Goal: Task Accomplishment & Management: Complete application form

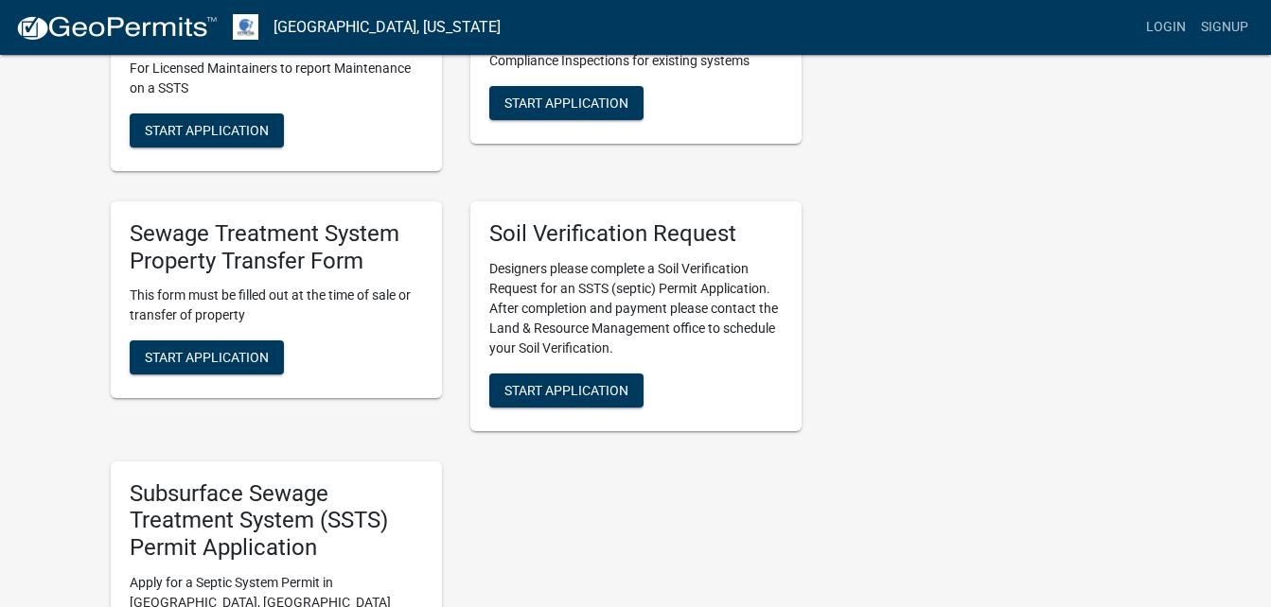
scroll to position [655, 0]
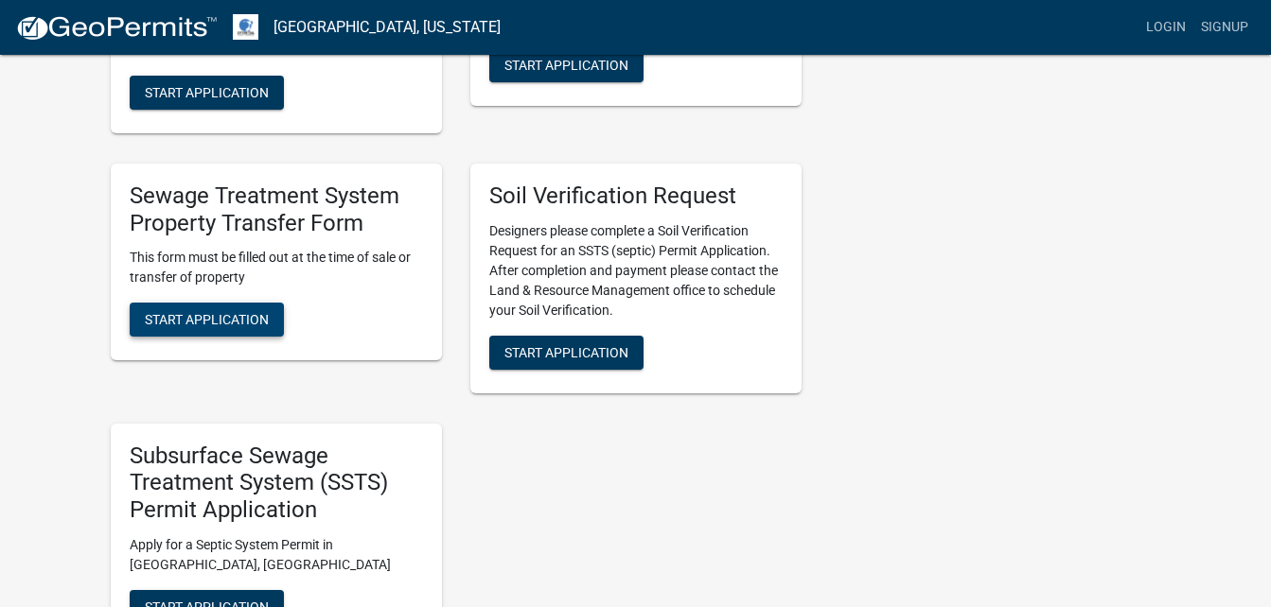
click at [213, 322] on span "Start Application" at bounding box center [207, 319] width 124 height 15
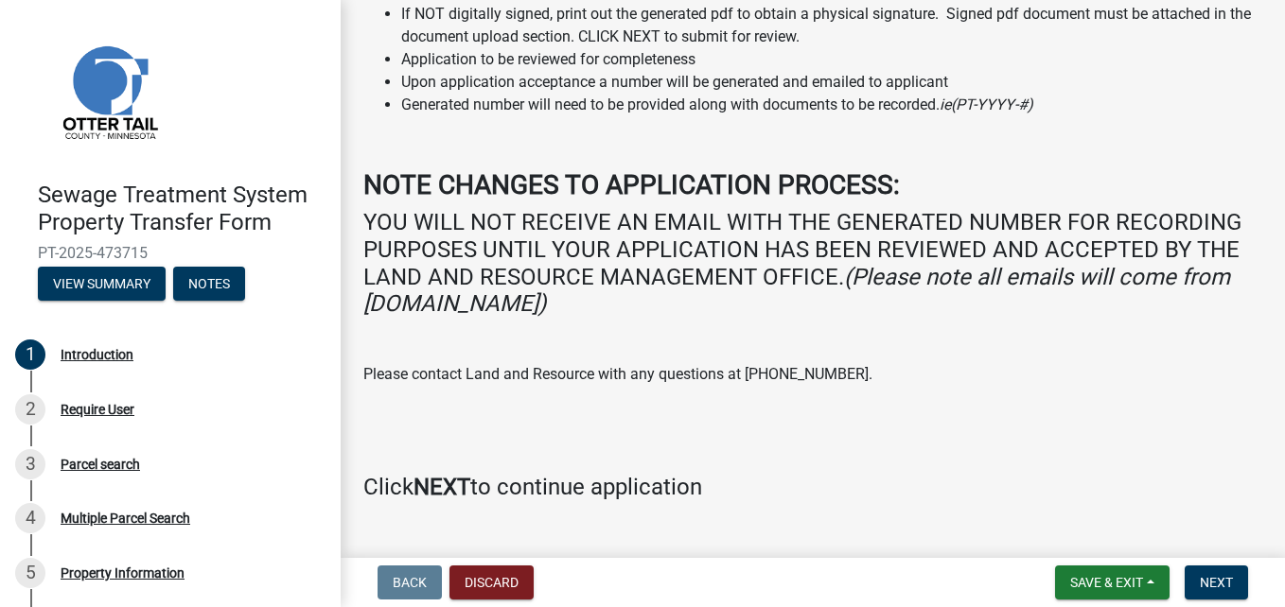
scroll to position [262, 0]
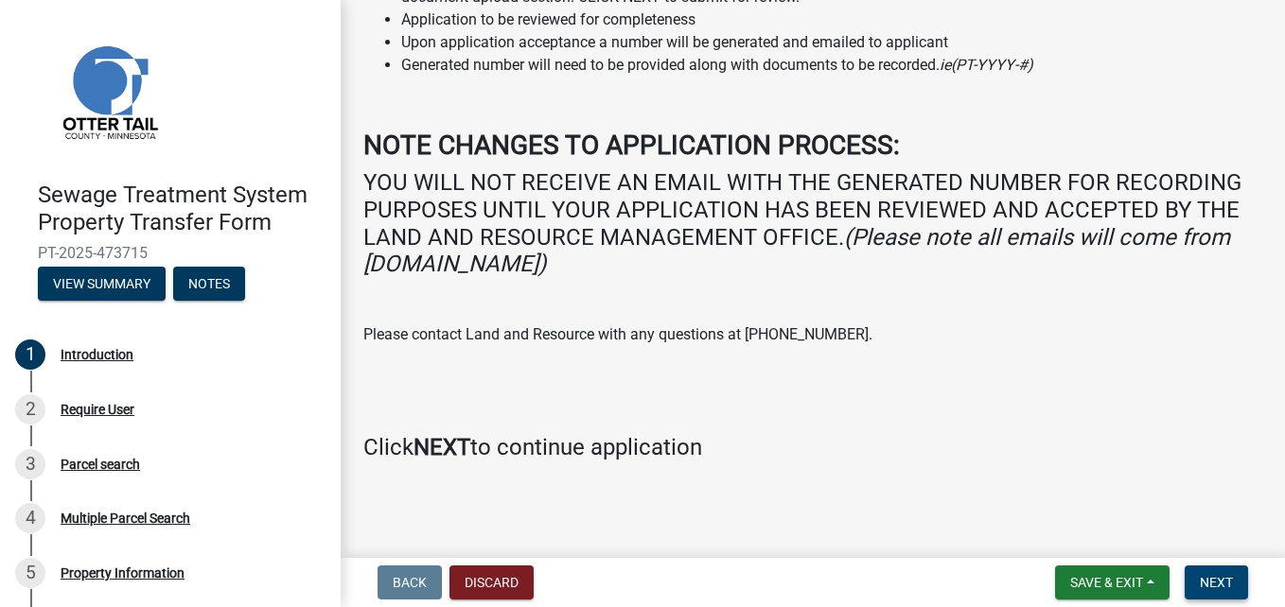
click at [1216, 581] on span "Next" at bounding box center [1216, 582] width 33 height 15
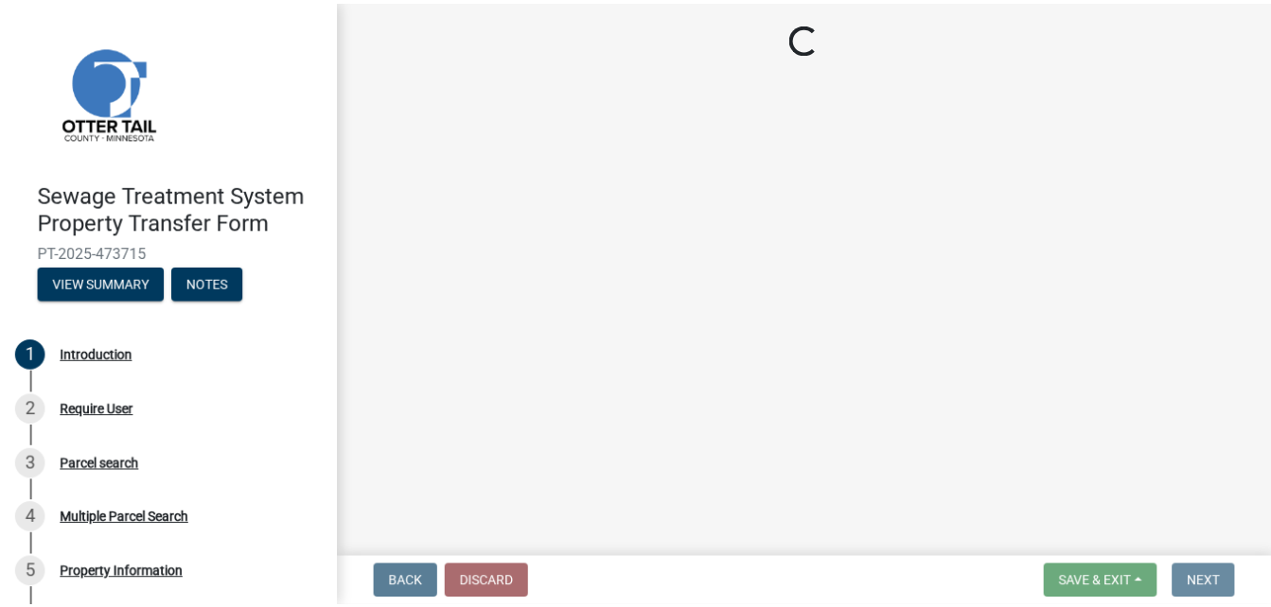
scroll to position [0, 0]
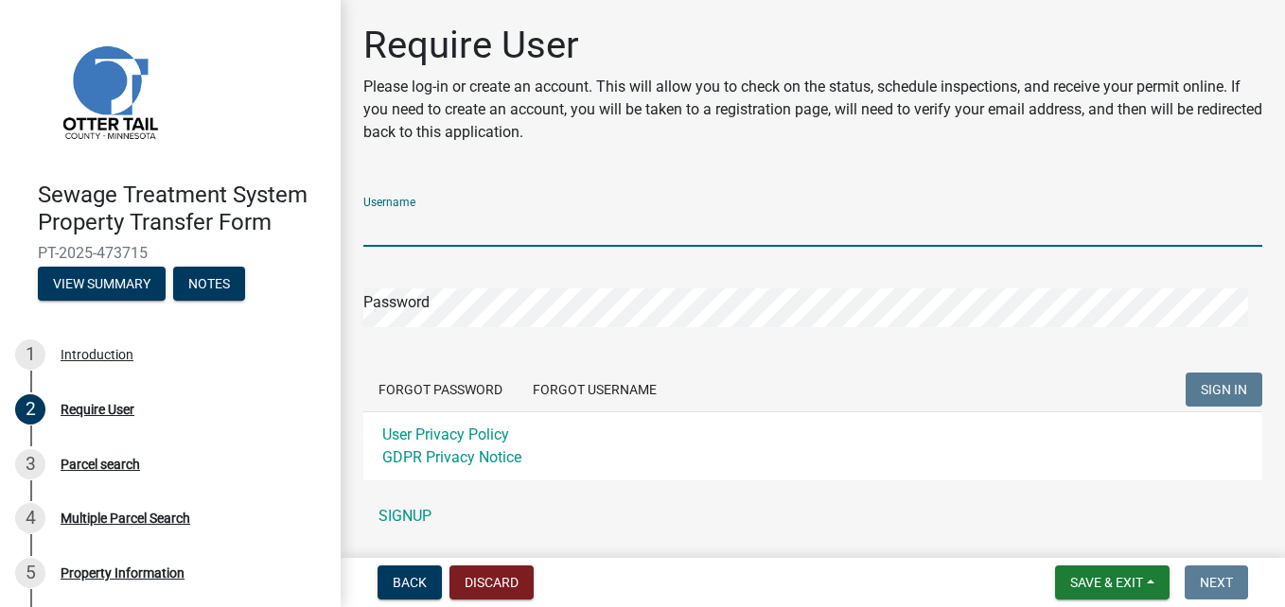
click at [450, 223] on input "Username" at bounding box center [812, 227] width 899 height 39
type input "M"
type input "[PERSON_NAME]"
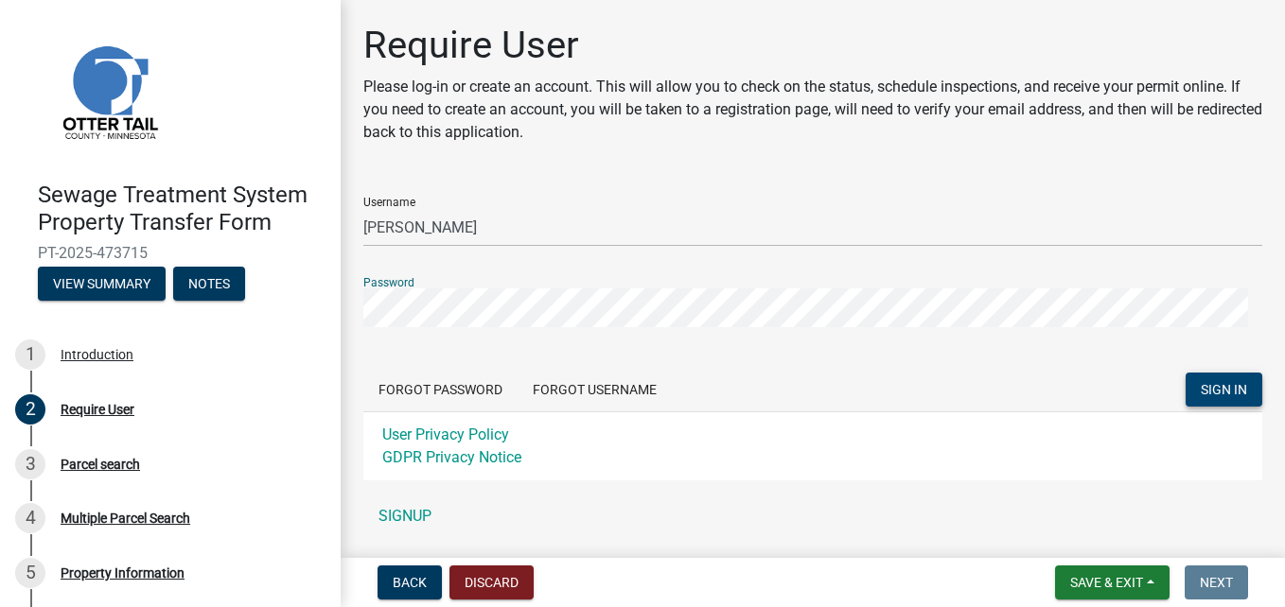
click at [1206, 393] on span "SIGN IN" at bounding box center [1224, 389] width 46 height 15
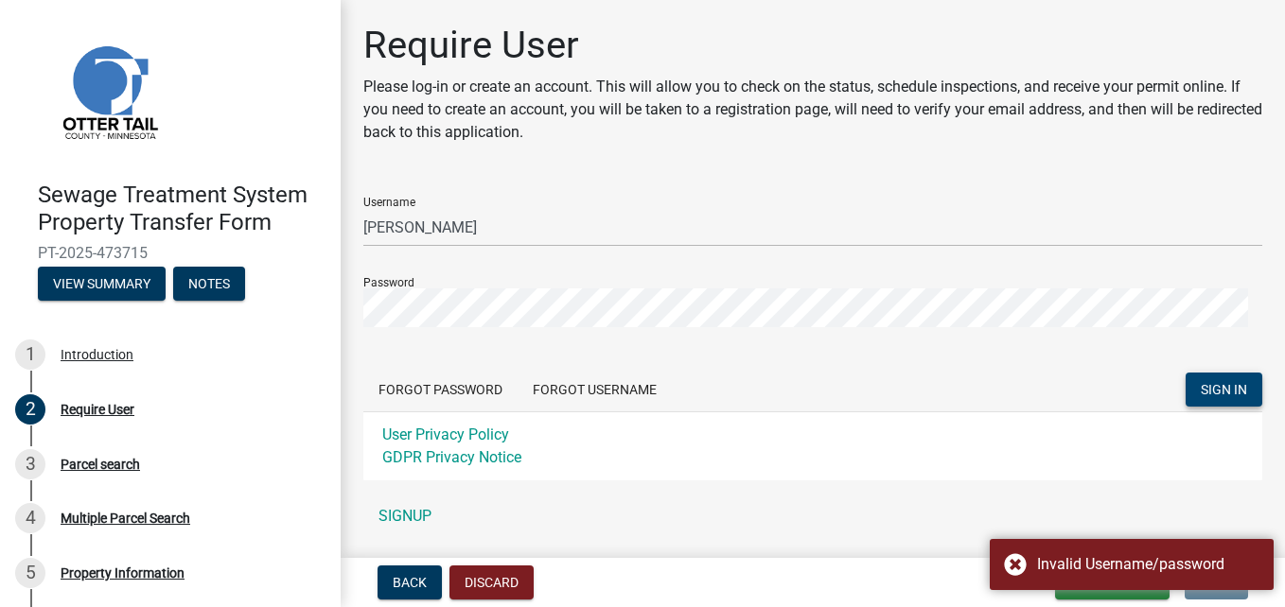
click at [1151, 458] on div "User Privacy Policy GDPR Privacy Notice" at bounding box center [812, 446] width 899 height 69
click at [403, 516] on link "SIGNUP" at bounding box center [812, 517] width 899 height 38
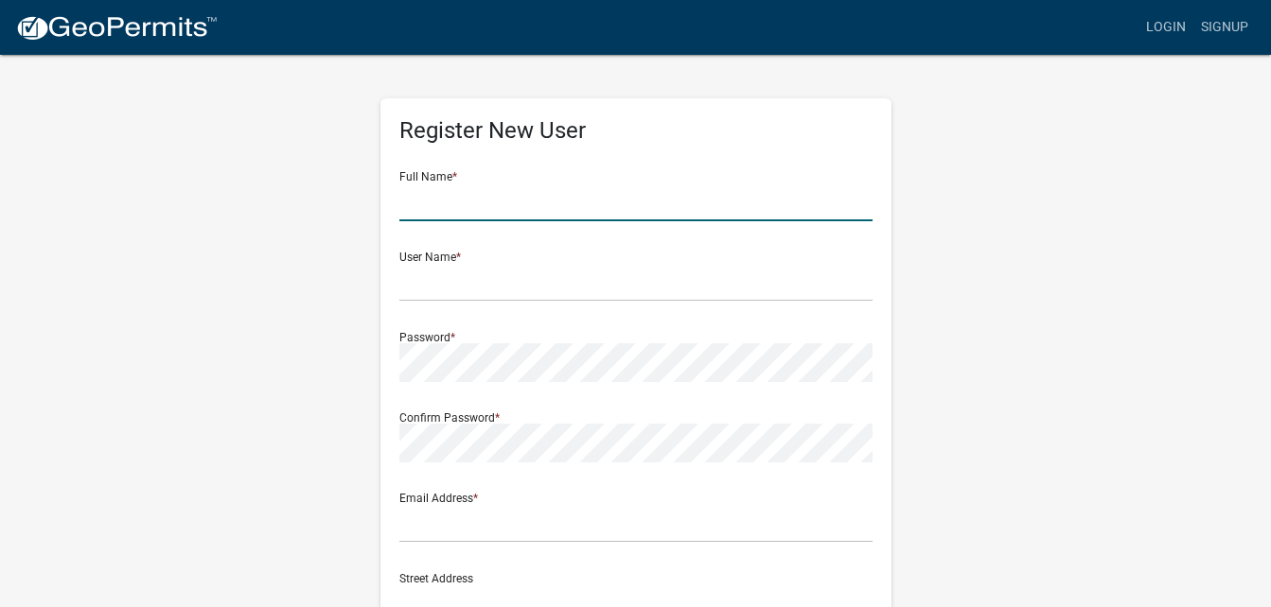
click at [551, 200] on input "text" at bounding box center [635, 202] width 473 height 39
type input "[PERSON_NAME]"
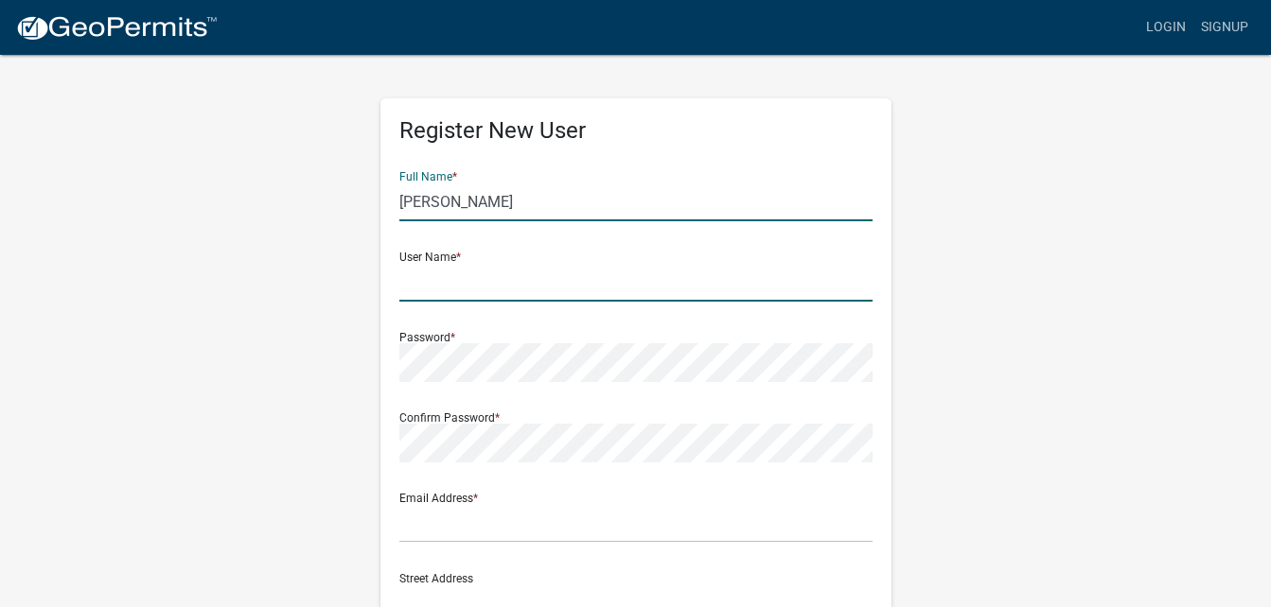
click at [501, 281] on input "text" at bounding box center [635, 282] width 473 height 39
type input "[PERSON_NAME]"
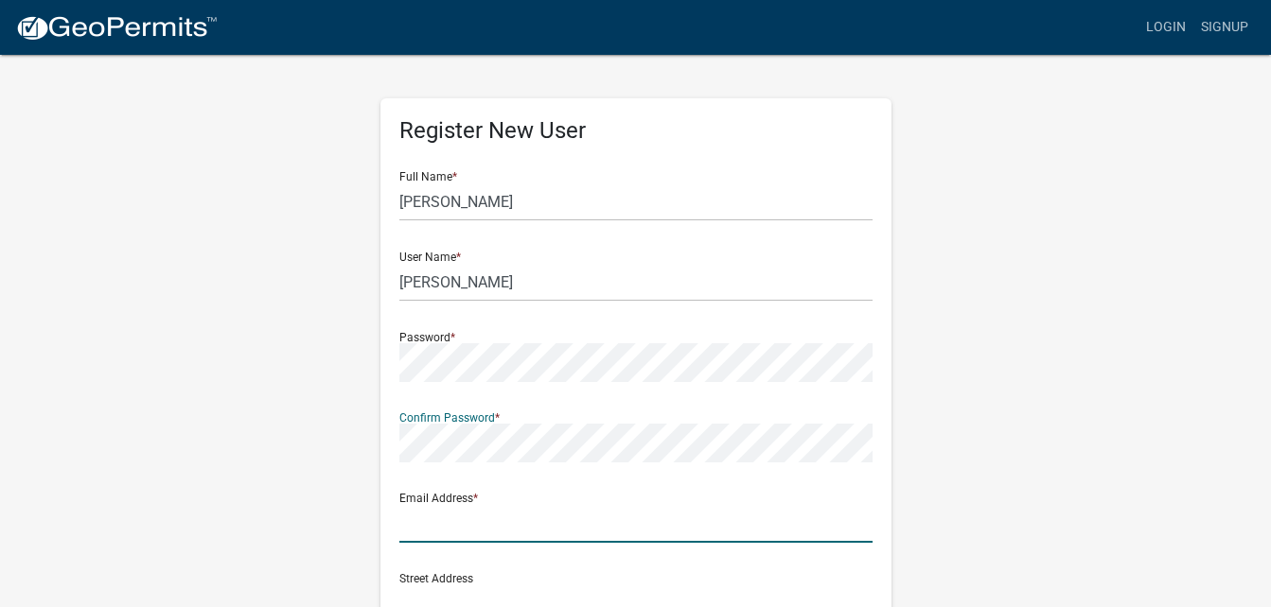
click at [566, 524] on input "text" at bounding box center [635, 523] width 473 height 39
type input "t"
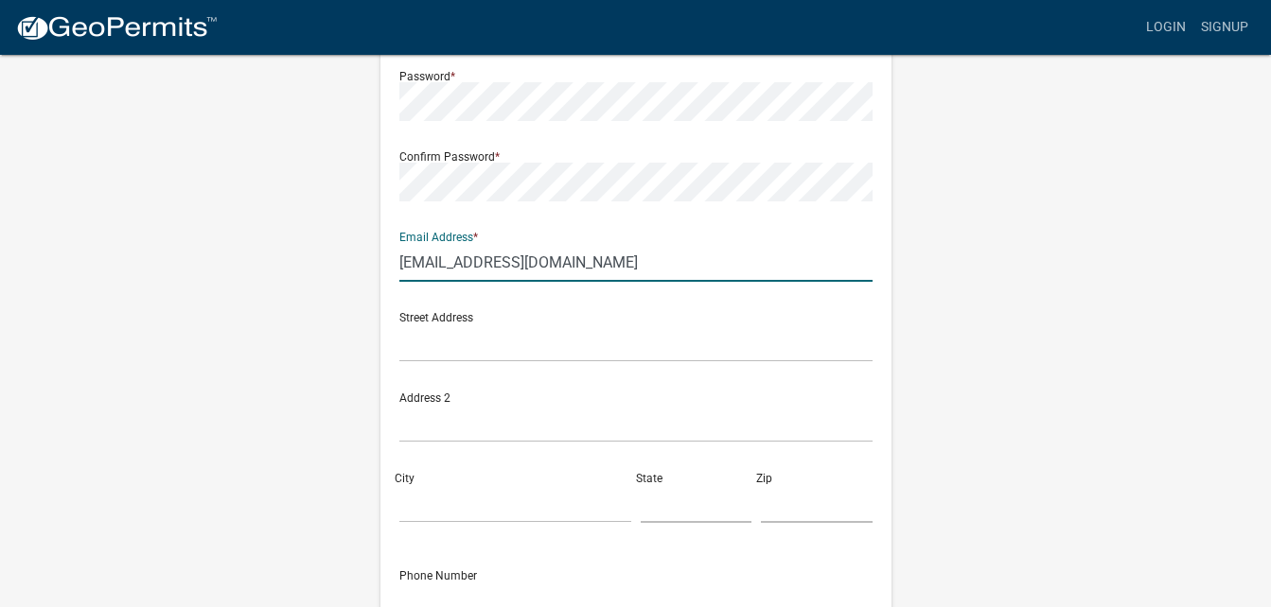
scroll to position [288, 0]
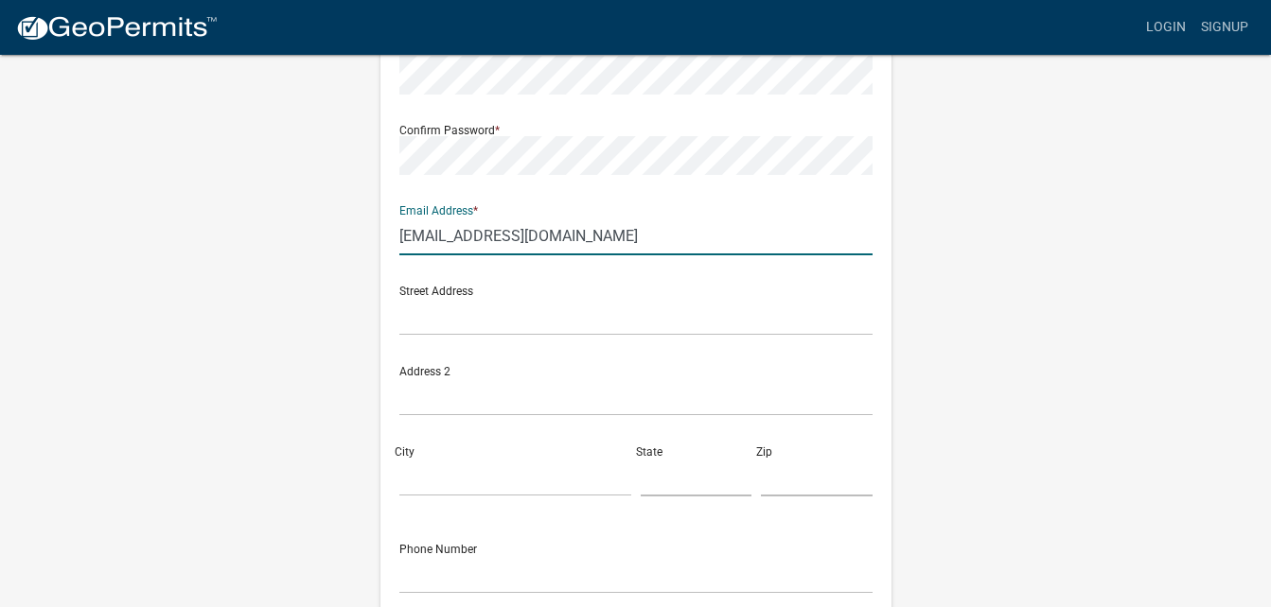
type input "[EMAIL_ADDRESS][DOMAIN_NAME]"
click at [459, 318] on input "text" at bounding box center [635, 316] width 473 height 39
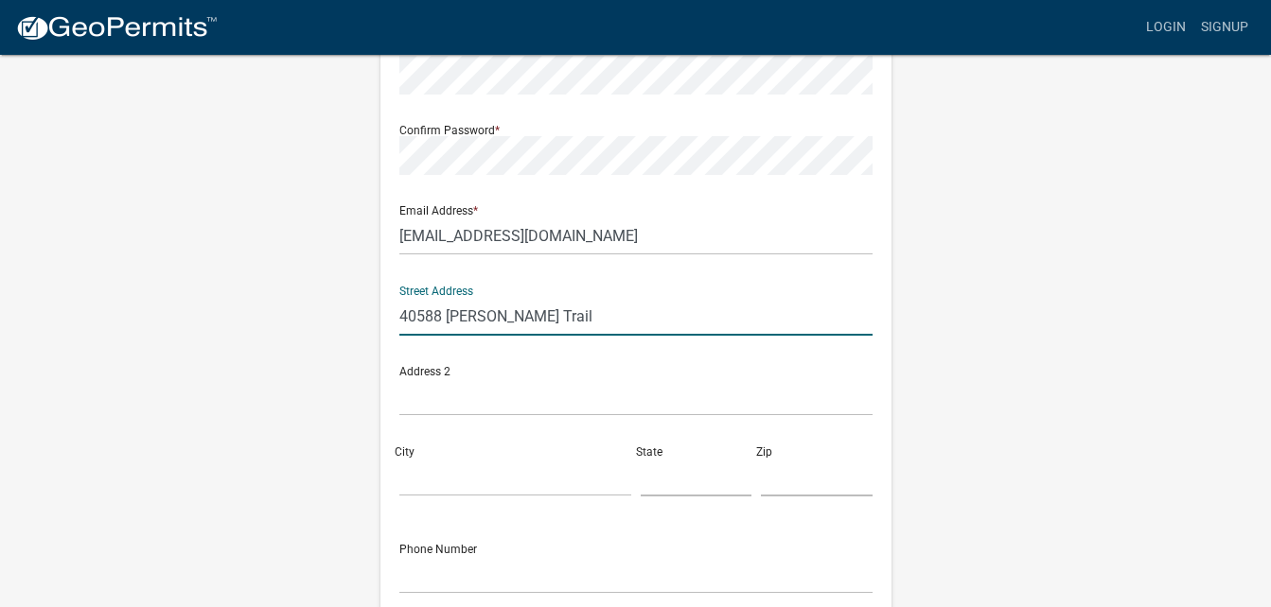
type input "40588 [PERSON_NAME] Trail"
click at [473, 414] on input "text" at bounding box center [635, 396] width 473 height 39
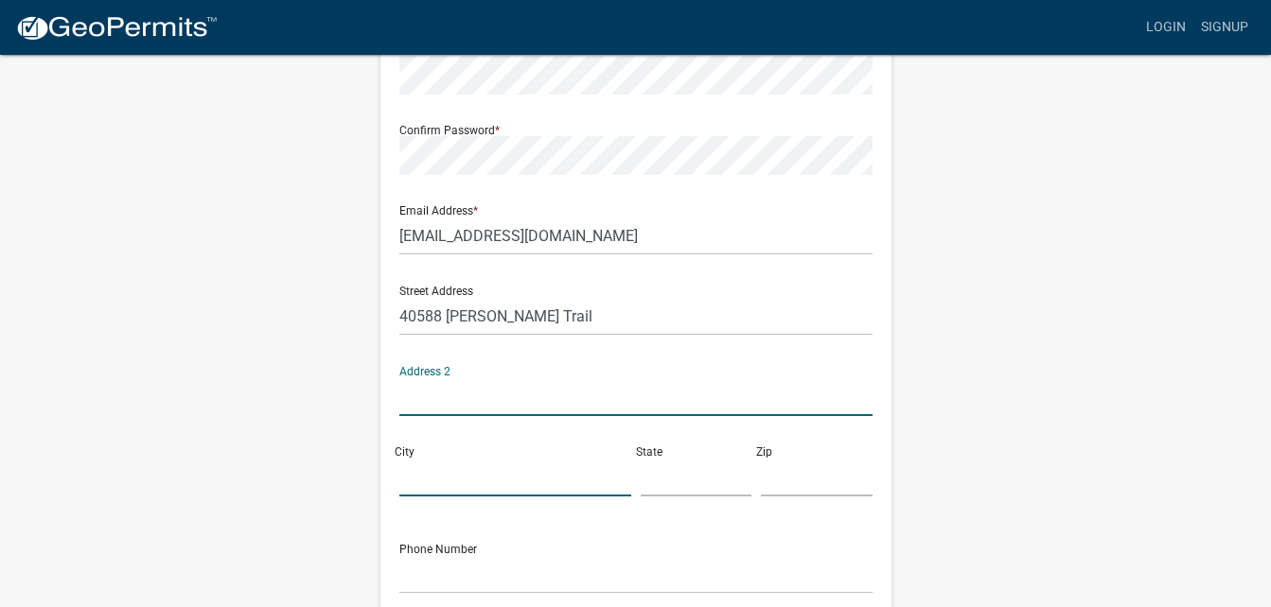
click at [460, 472] on input "City" at bounding box center [515, 477] width 232 height 39
type input "[GEOGRAPHIC_DATA]"
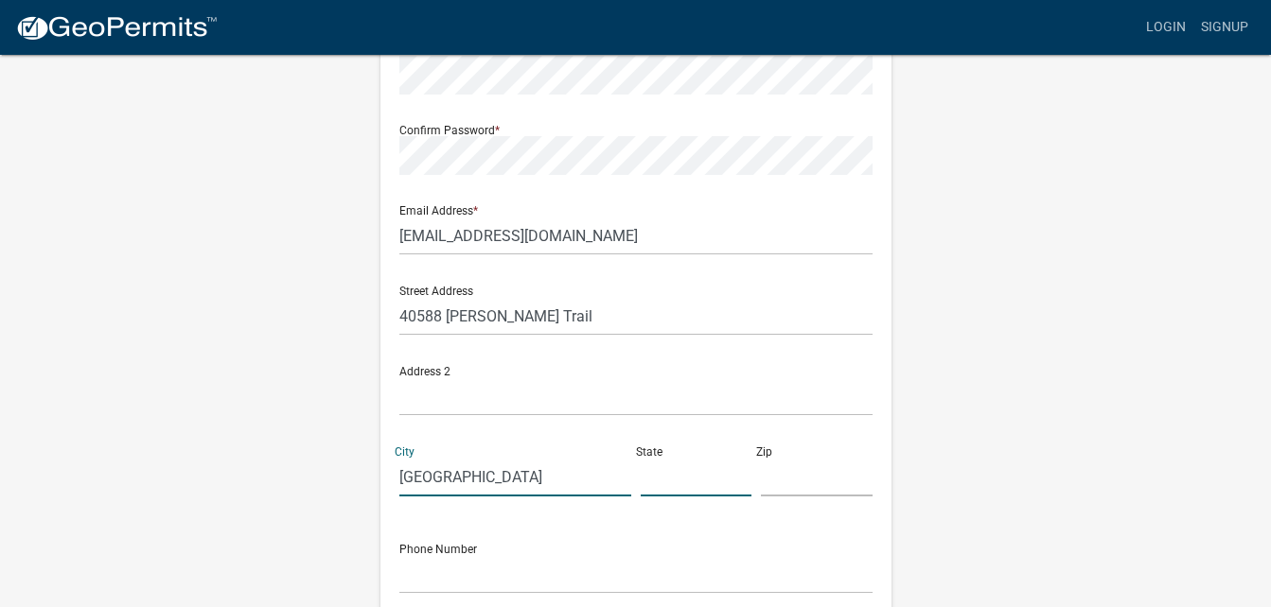
click at [660, 484] on input "text" at bounding box center [697, 477] width 112 height 39
type input "MN"
click at [798, 480] on input "text" at bounding box center [817, 477] width 112 height 39
type input "56576"
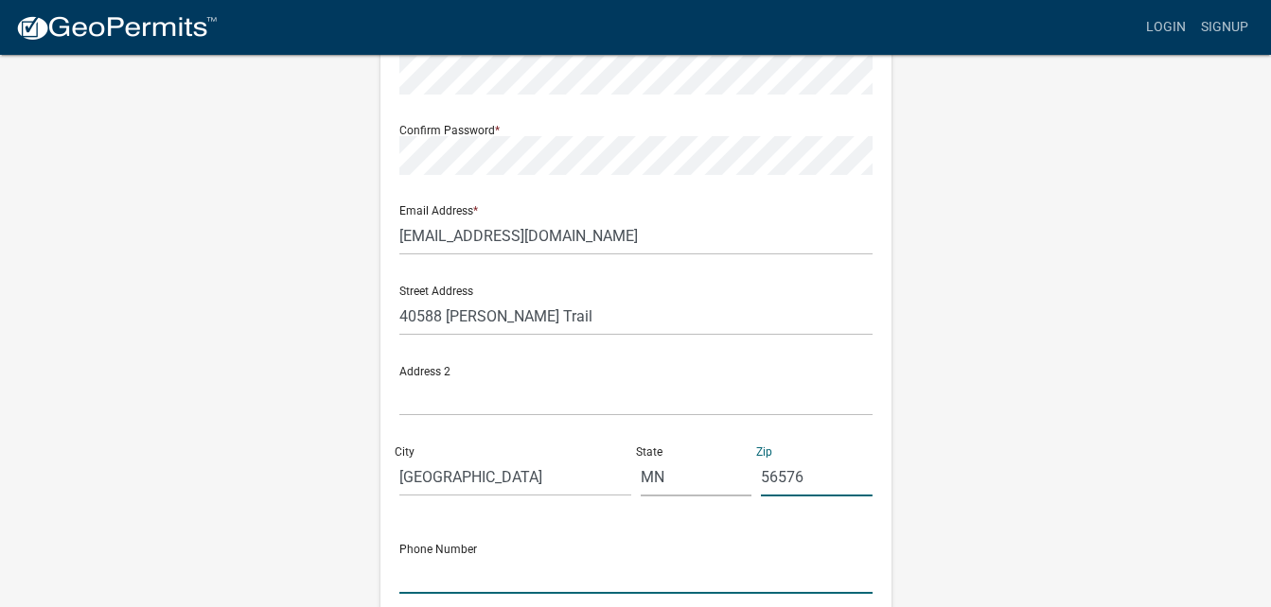
click at [675, 575] on input "text" at bounding box center [635, 574] width 473 height 39
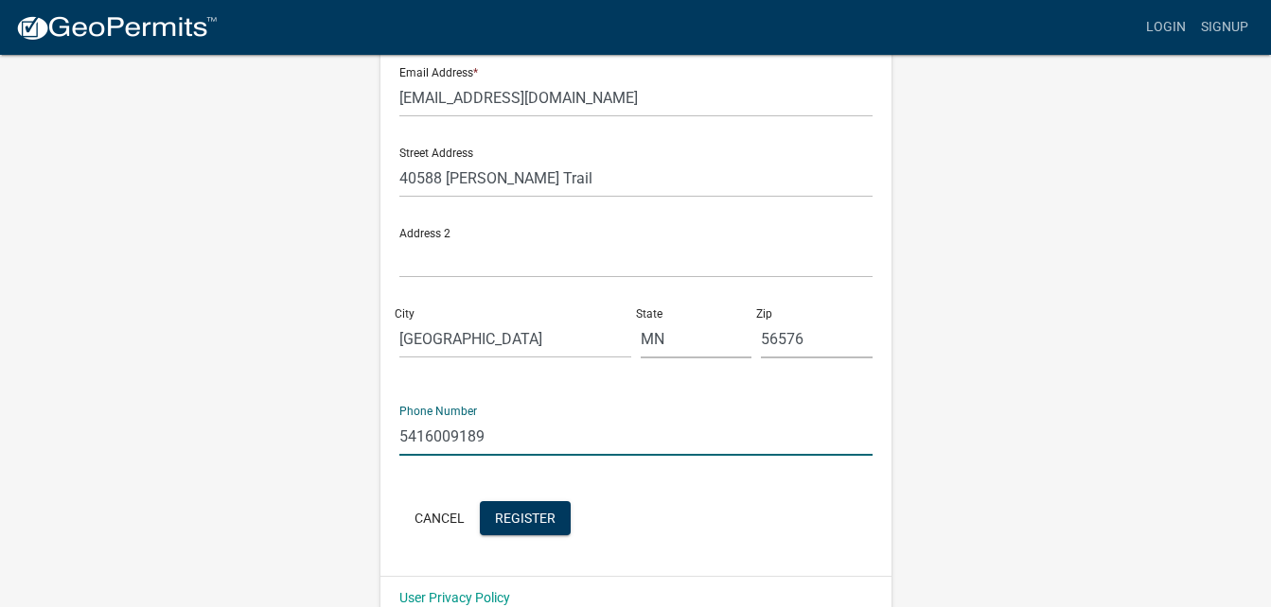
scroll to position [458, 0]
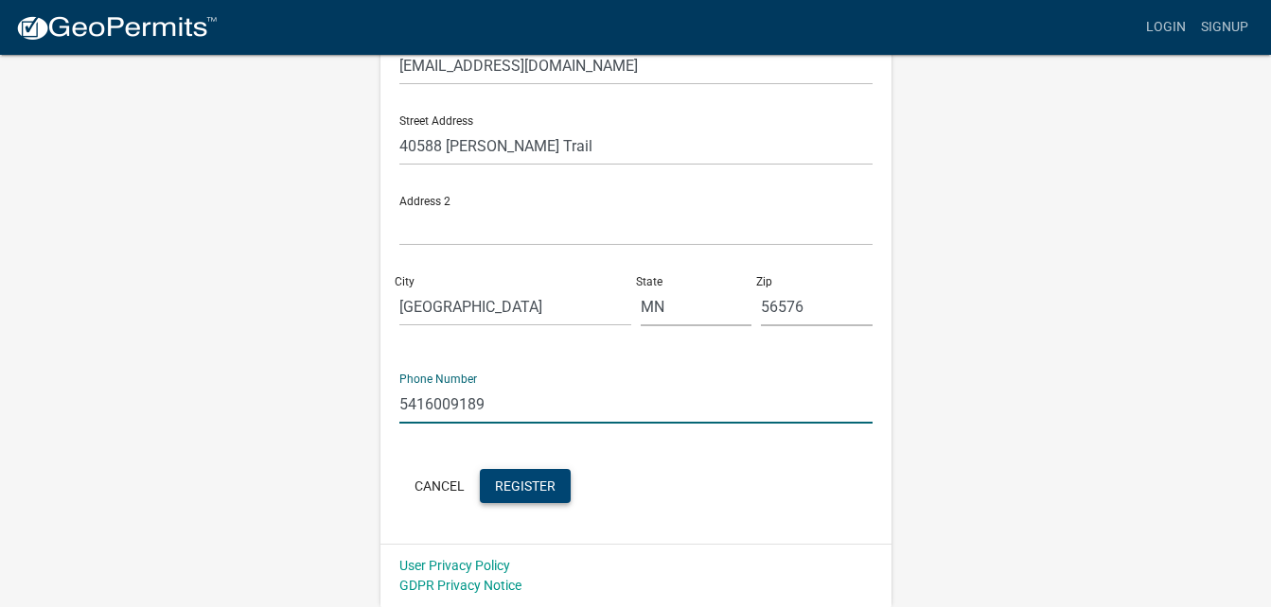
type input "5416009189"
click at [525, 487] on span "Register" at bounding box center [525, 485] width 61 height 15
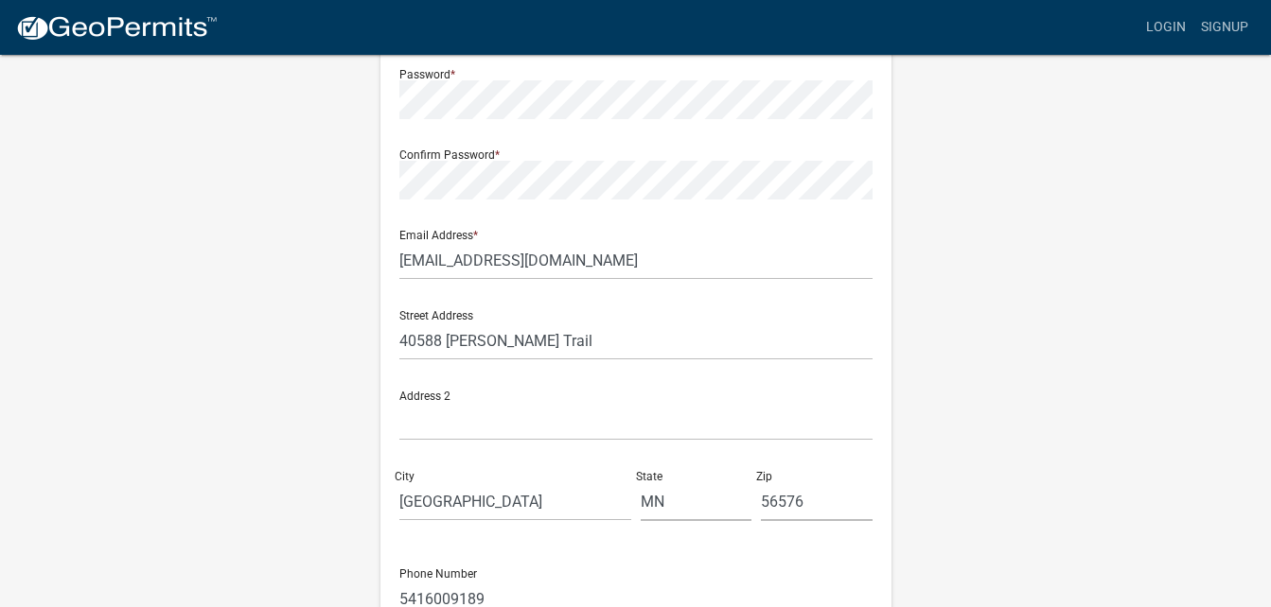
scroll to position [199, 0]
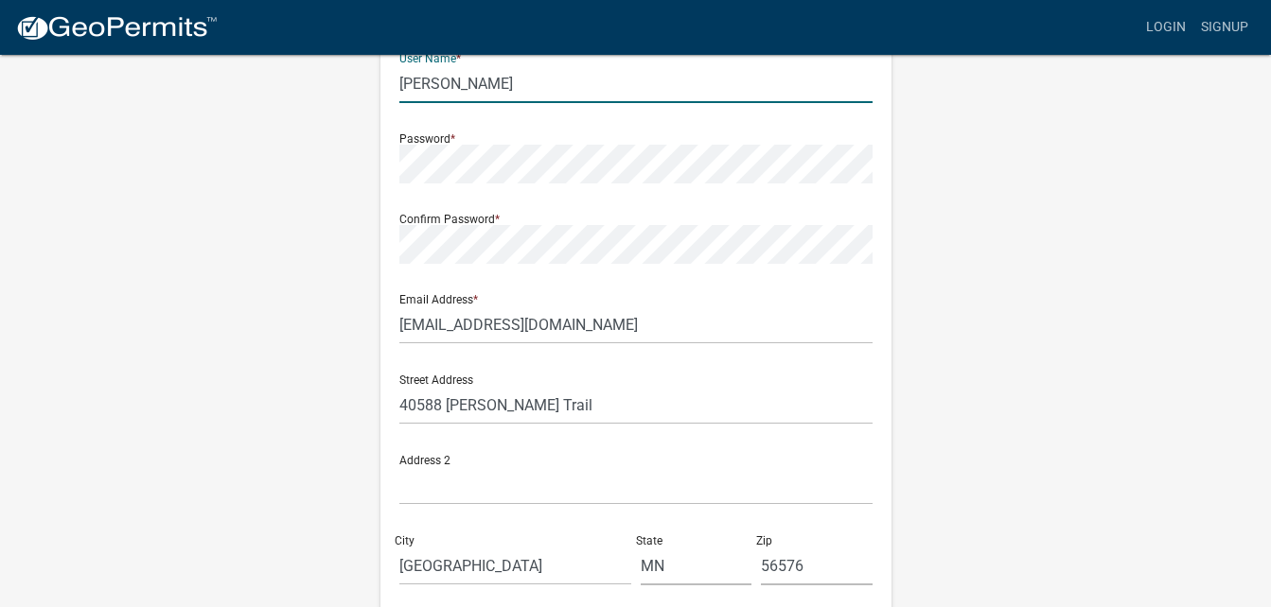
click at [544, 84] on input "[PERSON_NAME]" at bounding box center [635, 83] width 473 height 39
type input "M"
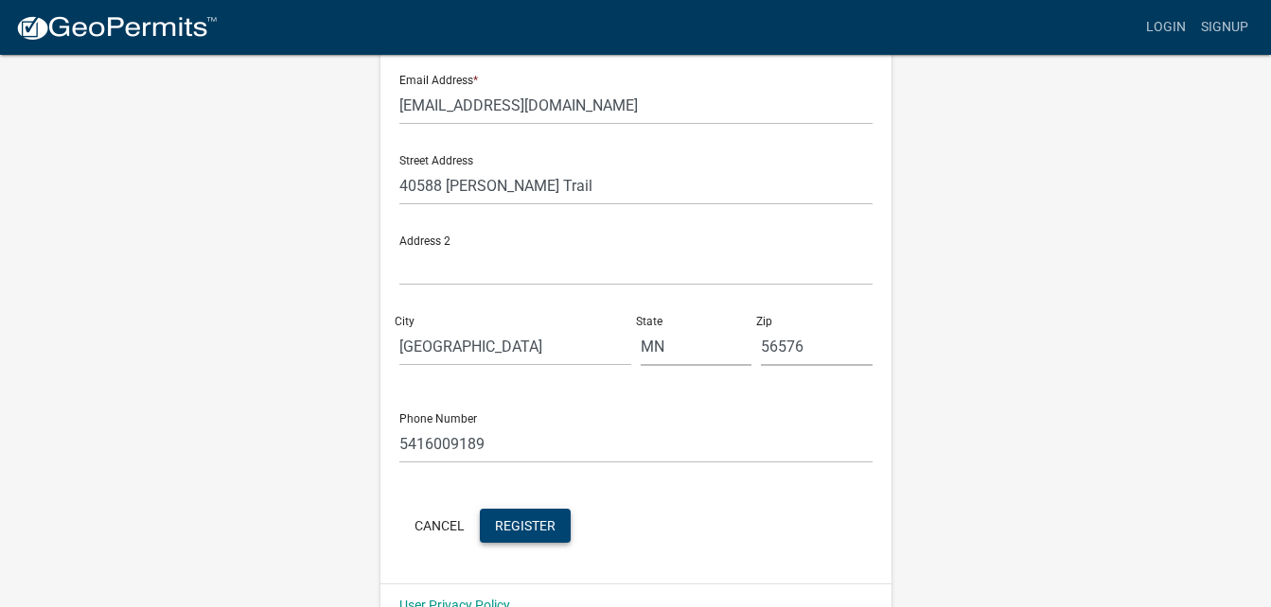
scroll to position [458, 0]
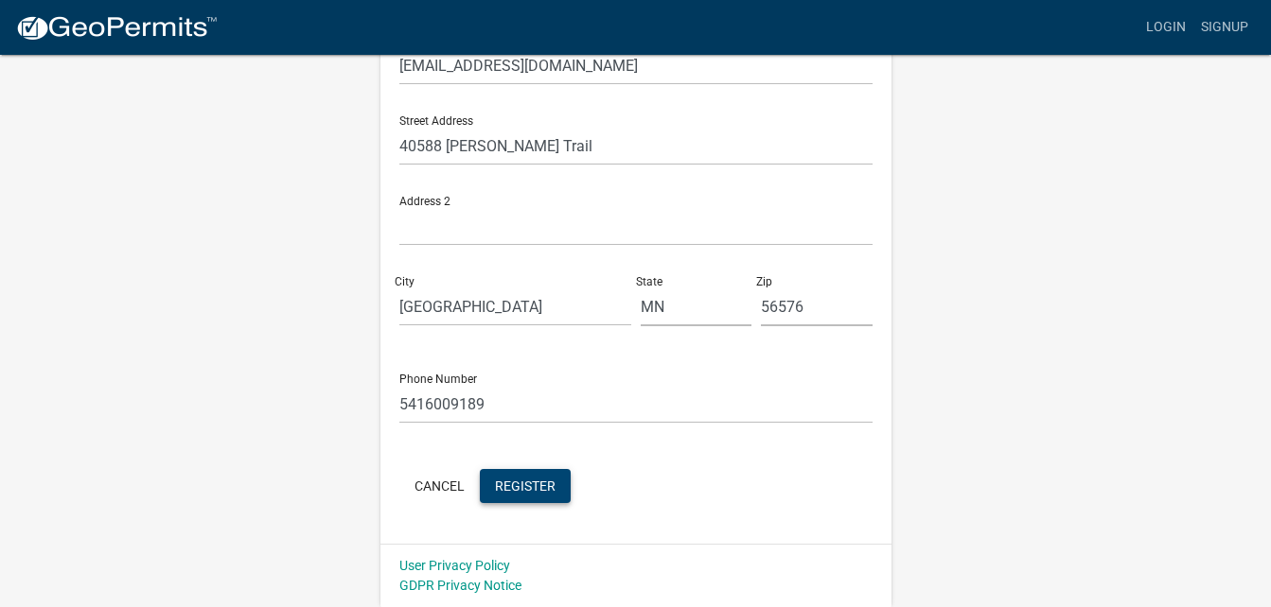
type input "mackenzieessin"
click at [536, 487] on span "Register" at bounding box center [525, 485] width 61 height 15
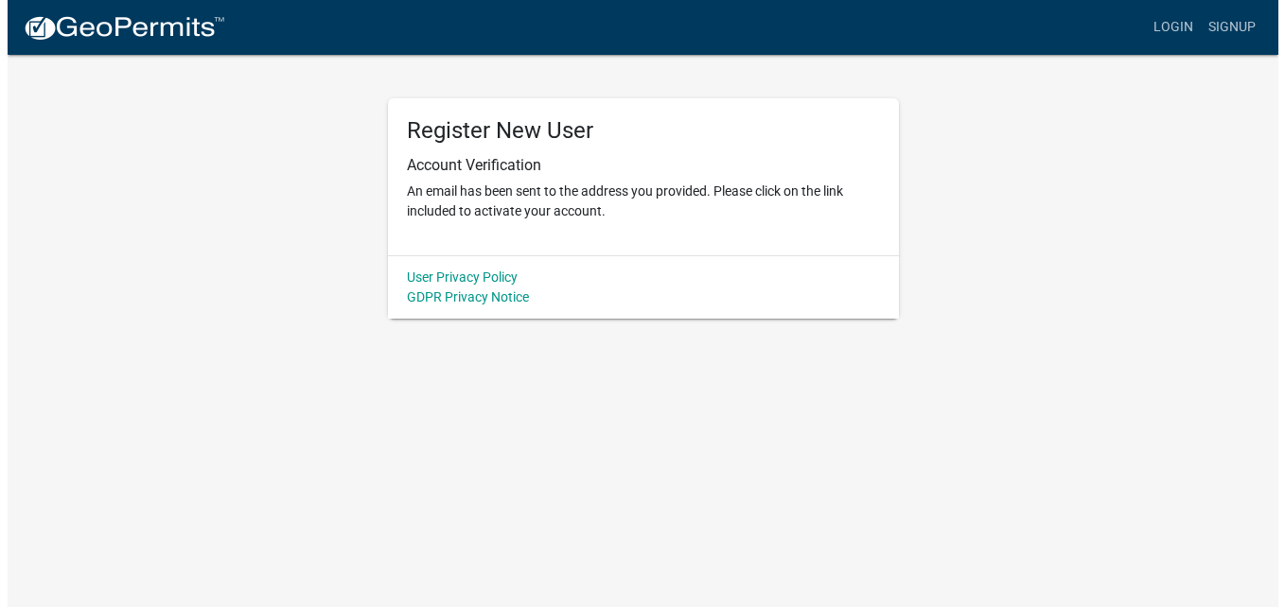
scroll to position [0, 0]
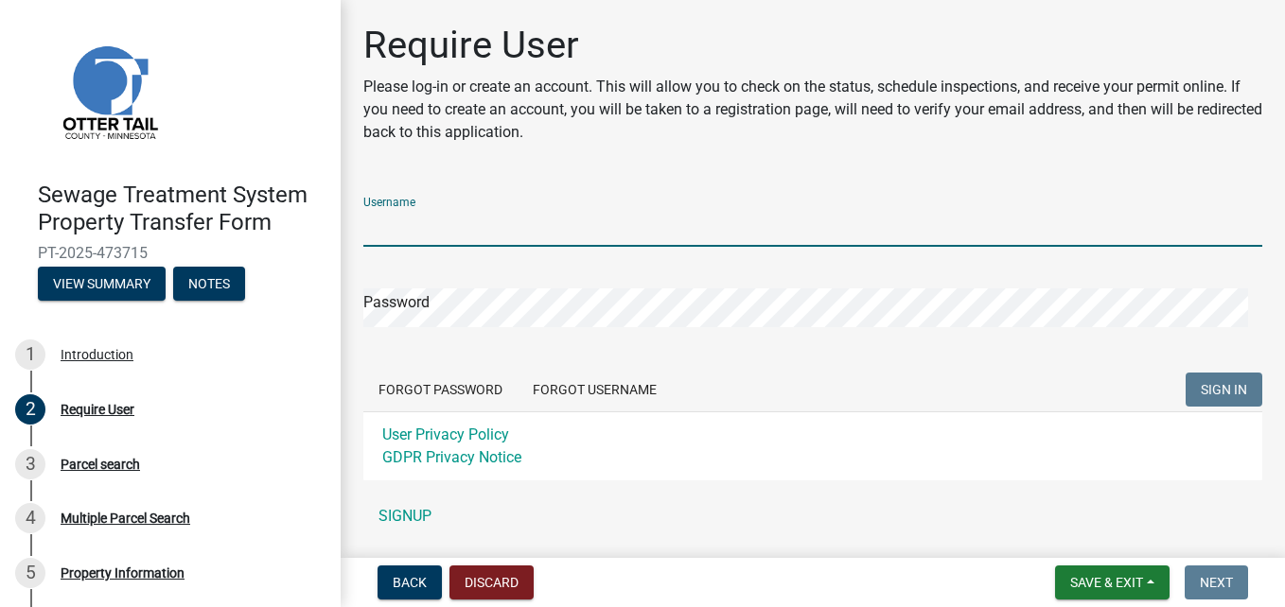
click at [533, 213] on input "Username" at bounding box center [812, 227] width 899 height 39
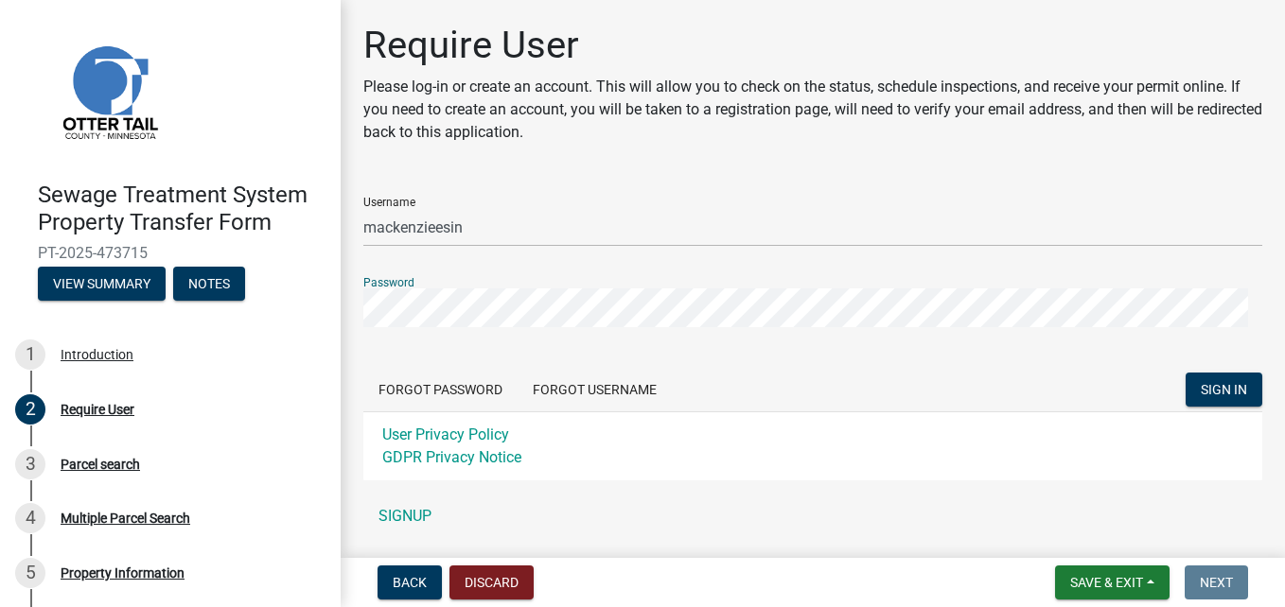
click at [1185, 373] on button "SIGN IN" at bounding box center [1223, 390] width 77 height 34
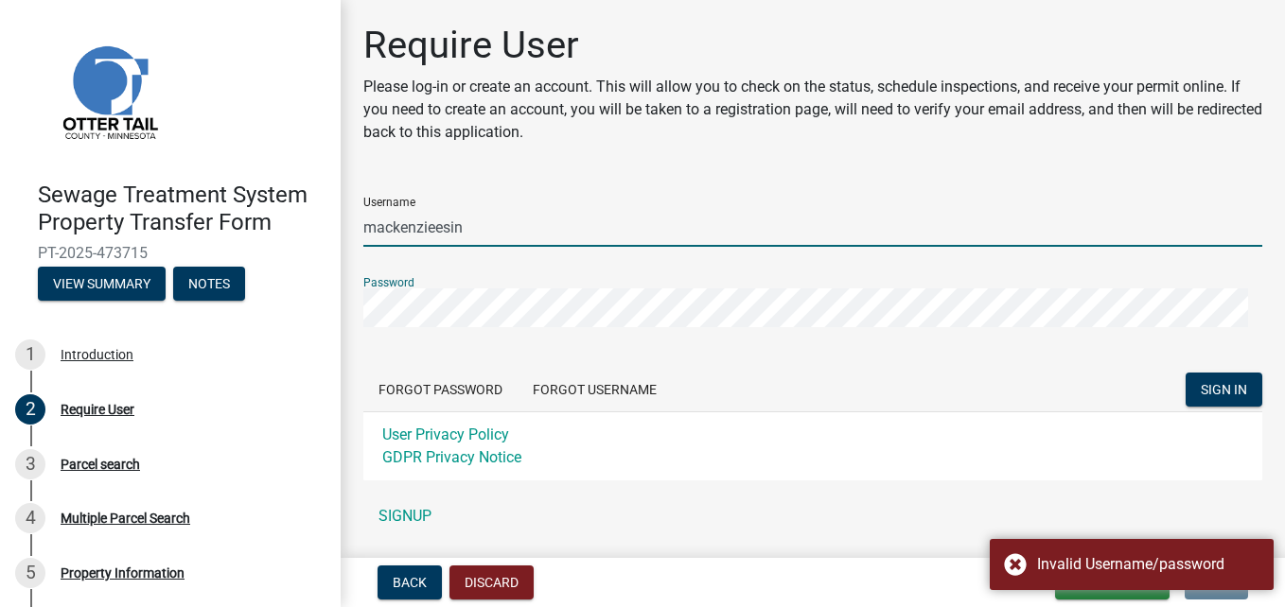
click at [480, 229] on input "mackenzieesin" at bounding box center [812, 227] width 899 height 39
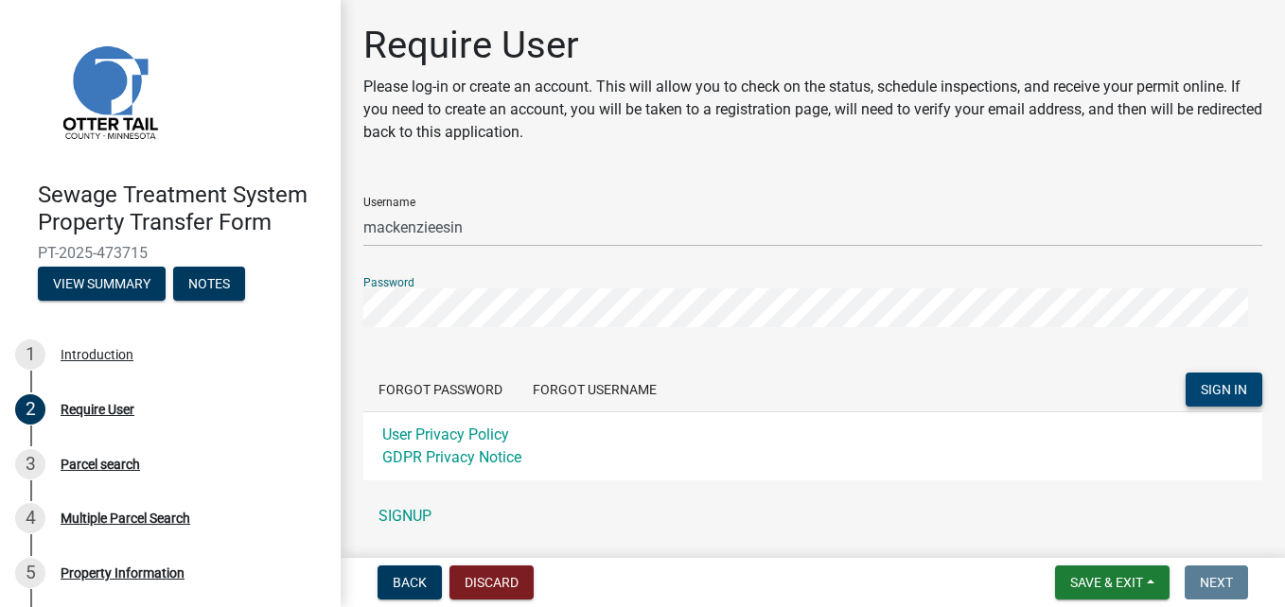
click at [1207, 391] on span "SIGN IN" at bounding box center [1224, 389] width 46 height 15
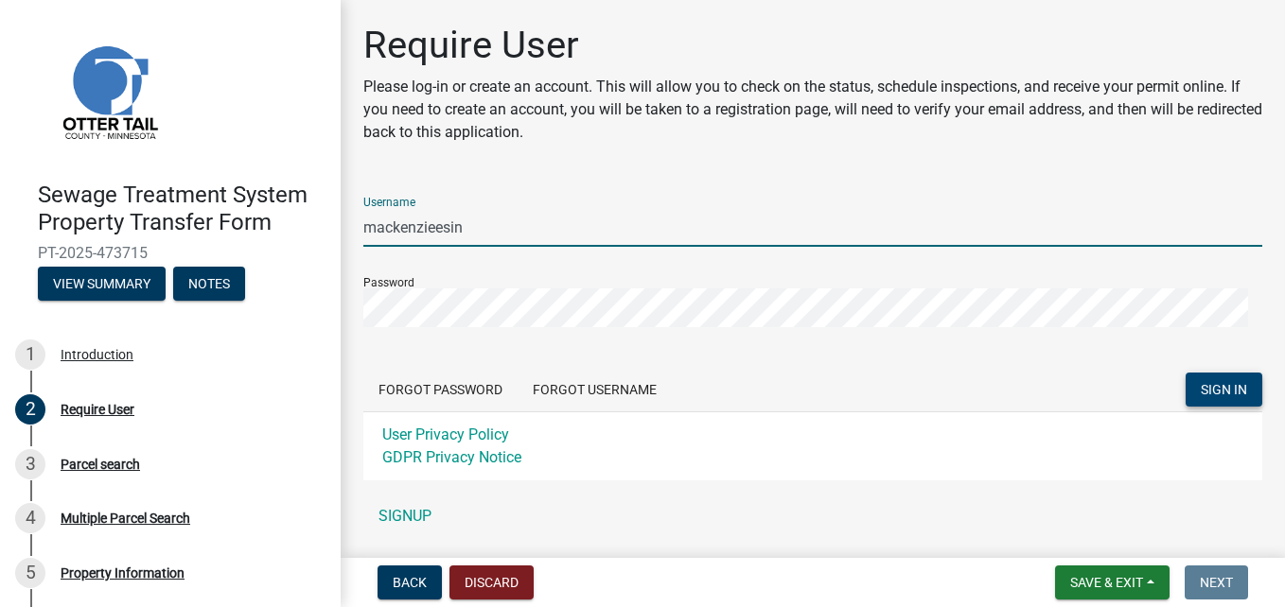
click at [475, 224] on input "mackenzieesin" at bounding box center [812, 227] width 899 height 39
click at [1185, 373] on button "SIGN IN" at bounding box center [1223, 390] width 77 height 34
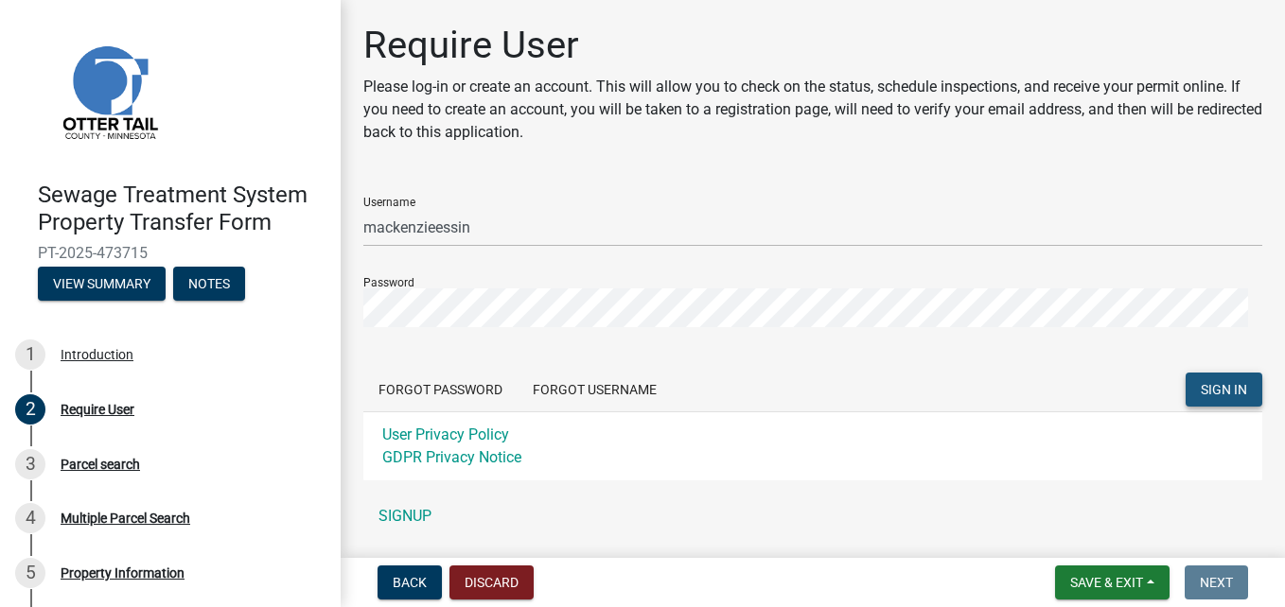
click at [1201, 386] on span "SIGN IN" at bounding box center [1224, 389] width 46 height 15
click at [1210, 382] on span "SIGN IN" at bounding box center [1224, 389] width 46 height 15
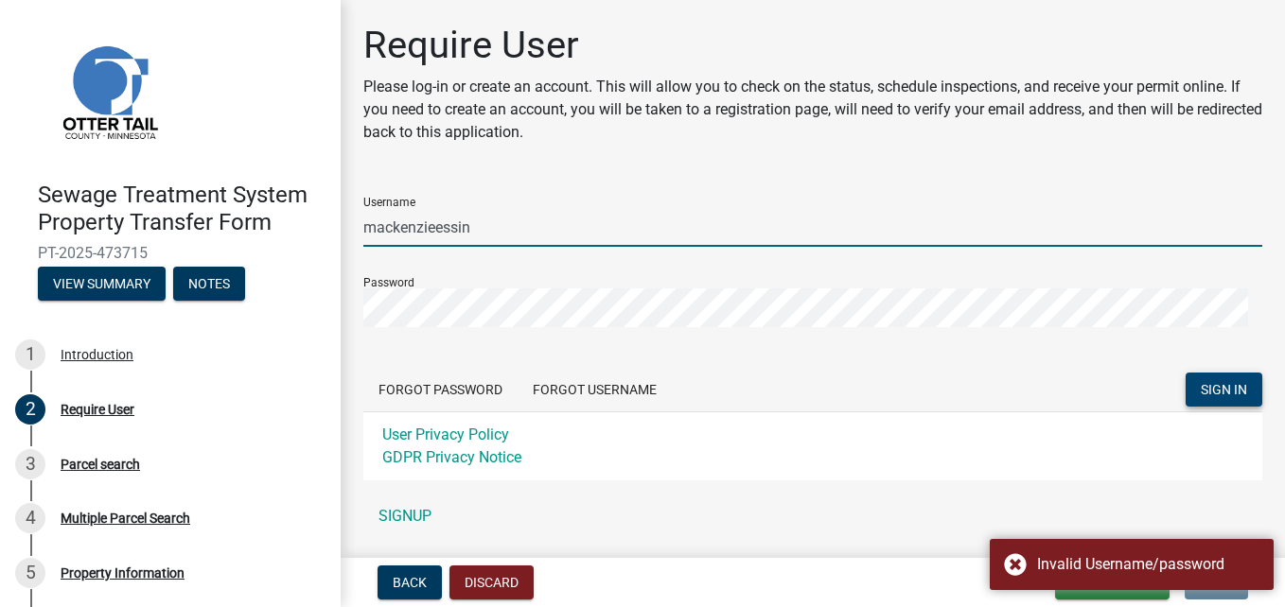
click at [376, 227] on input "mackenzieessin" at bounding box center [812, 227] width 899 height 39
click at [1185, 373] on button "SIGN IN" at bounding box center [1223, 390] width 77 height 34
type input "Mackenzieessin"
click at [1185, 373] on button "SIGN IN" at bounding box center [1223, 390] width 77 height 34
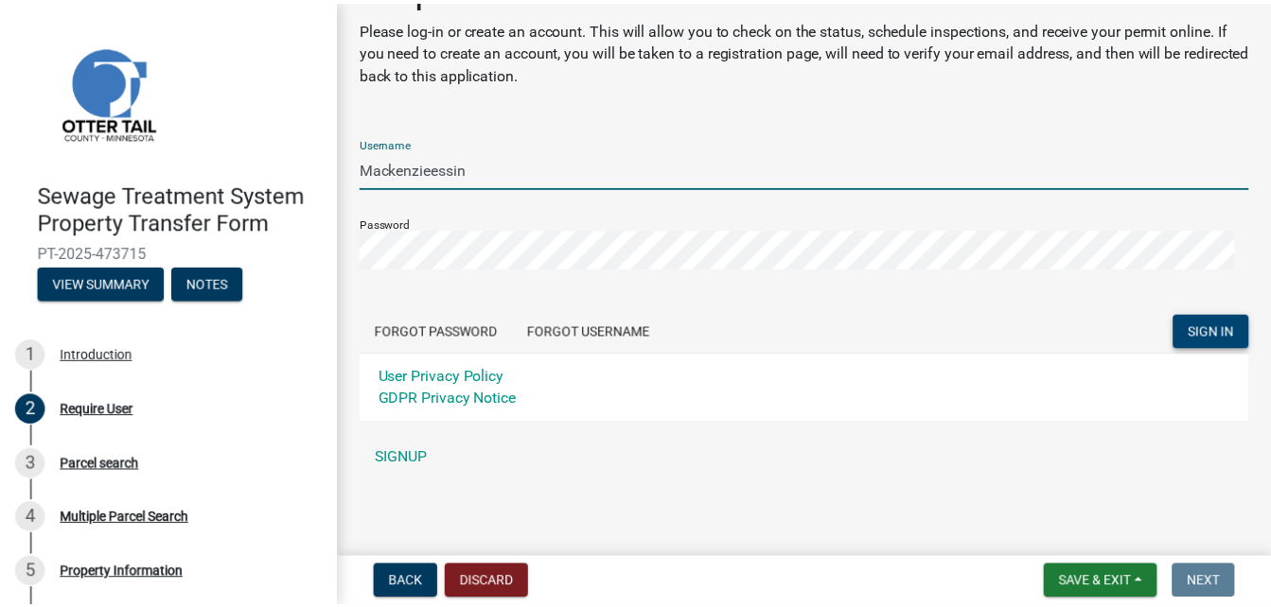
scroll to position [110, 0]
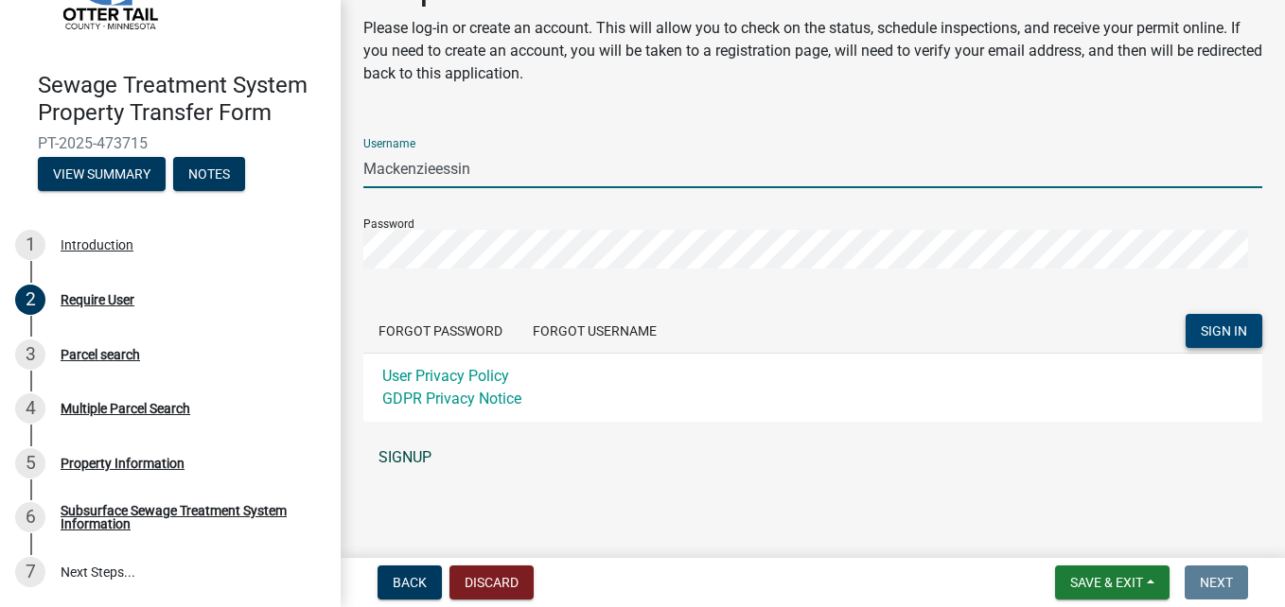
click at [402, 465] on link "SIGNUP" at bounding box center [812, 458] width 899 height 38
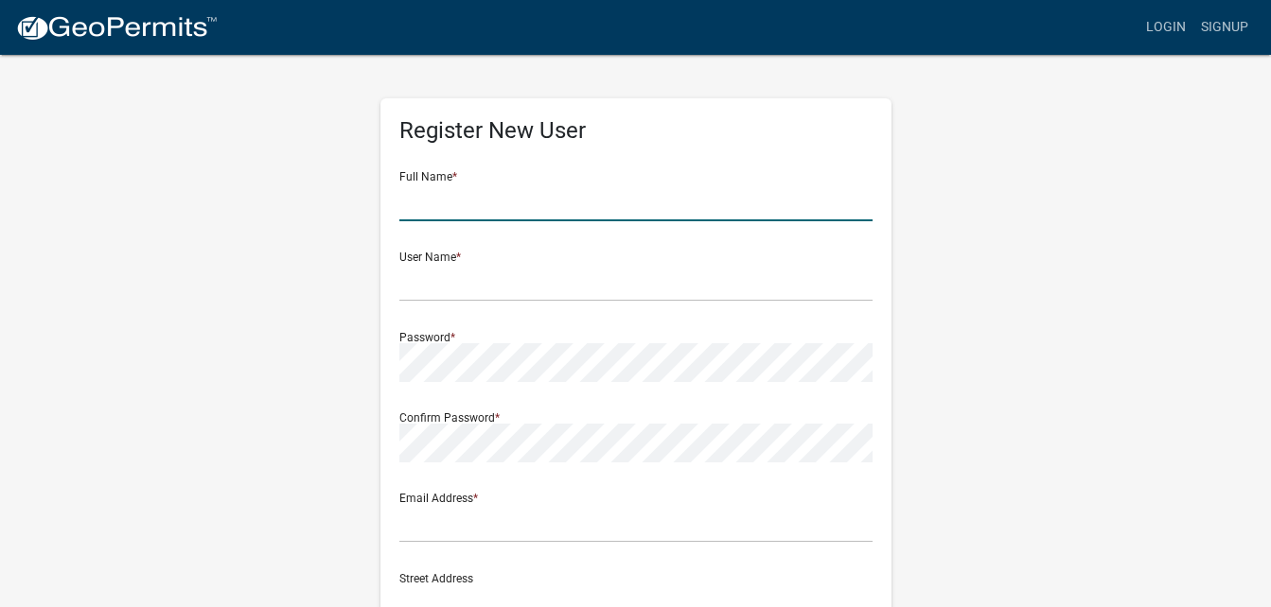
click at [488, 214] on input "text" at bounding box center [635, 202] width 473 height 39
click at [825, 228] on form "Full Name * User Name * Password * Confirm Password * Email Address * Street Ad…" at bounding box center [635, 561] width 473 height 810
